Goal: Information Seeking & Learning: Learn about a topic

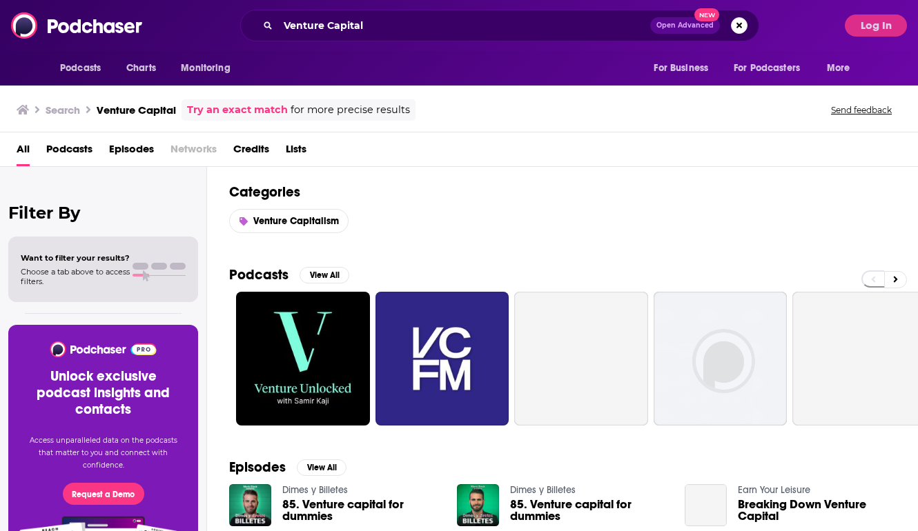
scroll to position [59, 0]
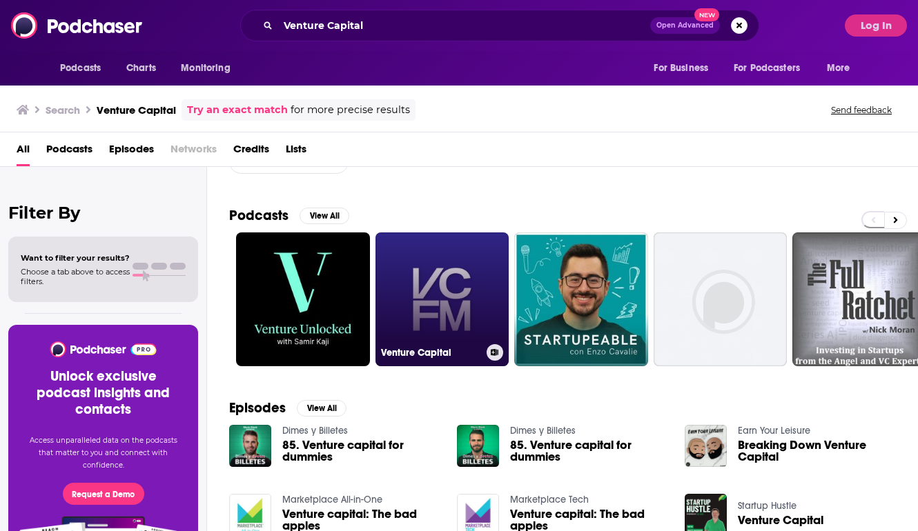
click at [433, 296] on link "Venture Capital" at bounding box center [442, 300] width 134 height 134
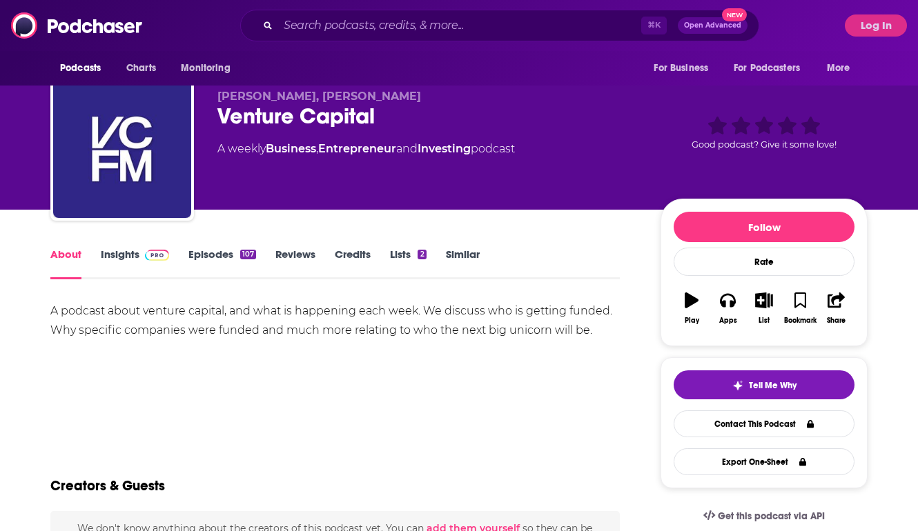
scroll to position [18, 0]
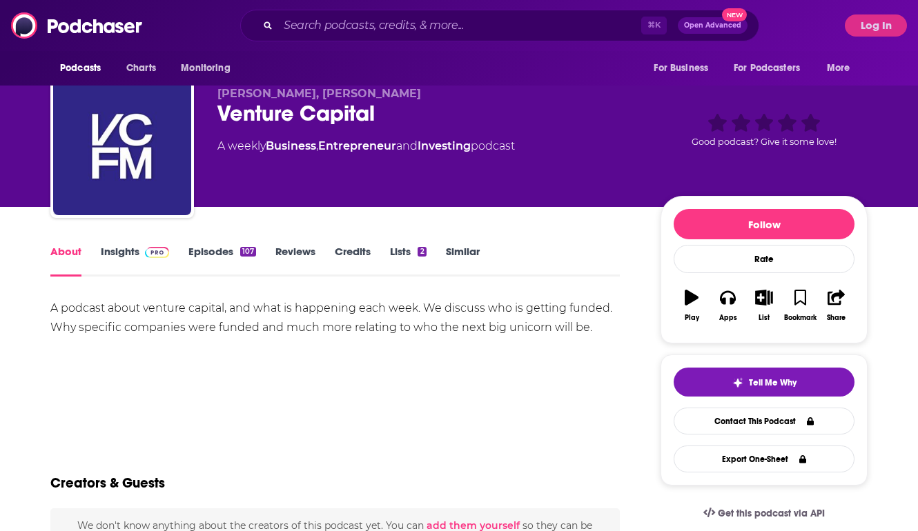
click at [129, 248] on link "Insights" at bounding box center [135, 261] width 68 height 32
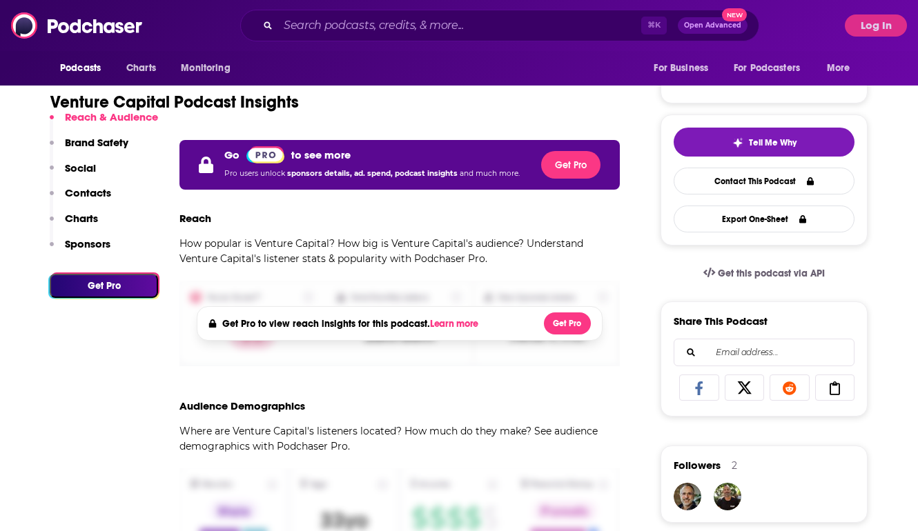
scroll to position [260, 0]
